Goal: Task Accomplishment & Management: Manage account settings

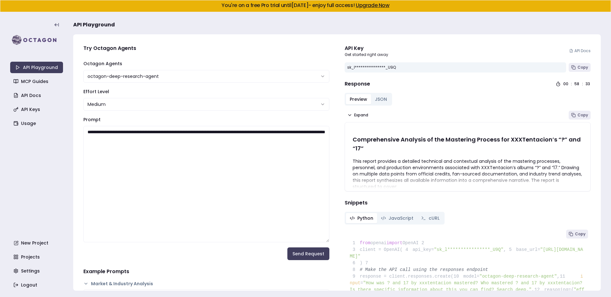
select select "**********"
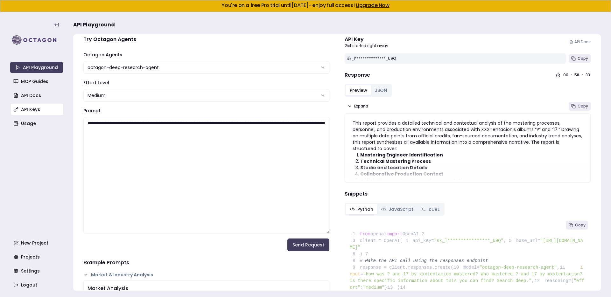
click at [39, 112] on link "API Keys" at bounding box center [37, 109] width 53 height 11
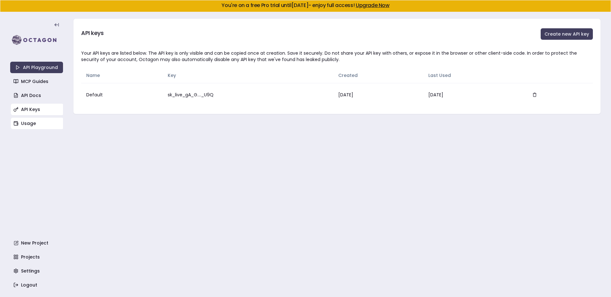
click at [39, 126] on link "Usage" at bounding box center [37, 123] width 53 height 11
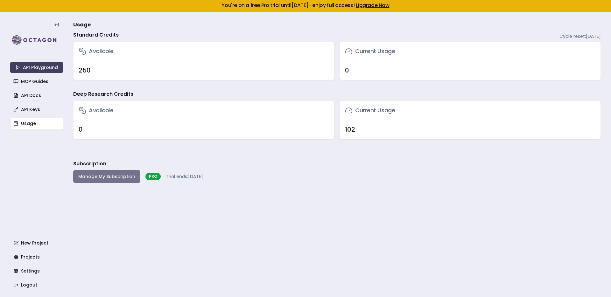
click at [105, 173] on button "Manage My Subscription" at bounding box center [106, 176] width 67 height 13
click at [44, 111] on link "API Keys" at bounding box center [37, 109] width 53 height 11
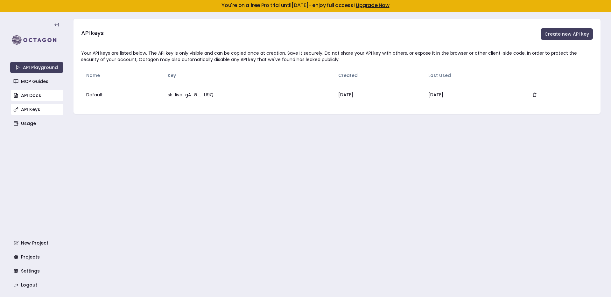
click at [42, 98] on link "API Docs" at bounding box center [37, 95] width 53 height 11
click at [44, 126] on link "Usage" at bounding box center [37, 123] width 53 height 11
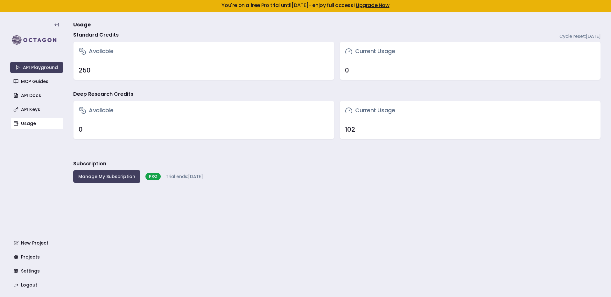
click at [99, 184] on main "Usage Standard Credits Cycle reset: October 25, 2025 Available 250 Current Usag…" at bounding box center [337, 154] width 528 height 285
click at [99, 177] on button "Manage My Subscription" at bounding box center [106, 176] width 67 height 13
